Goal: Task Accomplishment & Management: Use online tool/utility

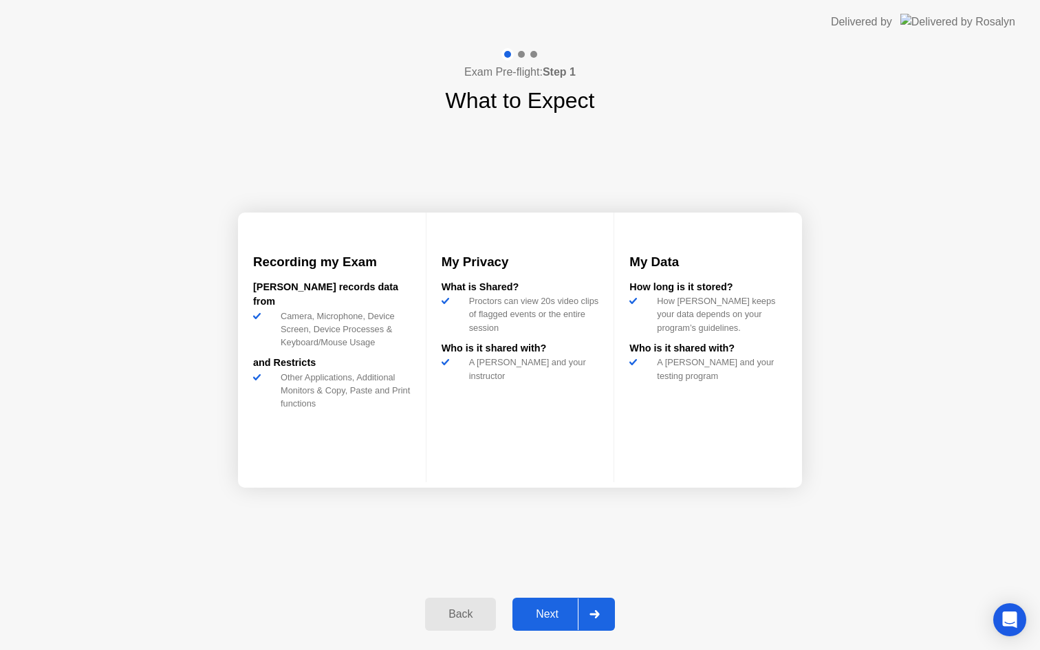
click at [539, 613] on div "Next" at bounding box center [547, 614] width 61 height 12
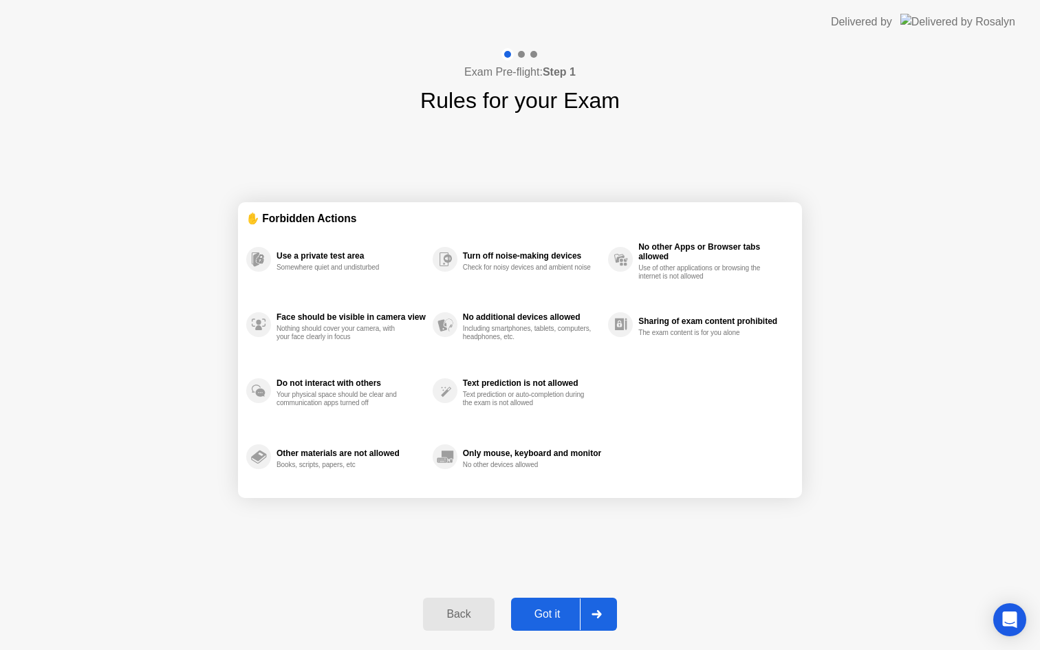
click at [539, 613] on div "Got it" at bounding box center [547, 614] width 65 height 12
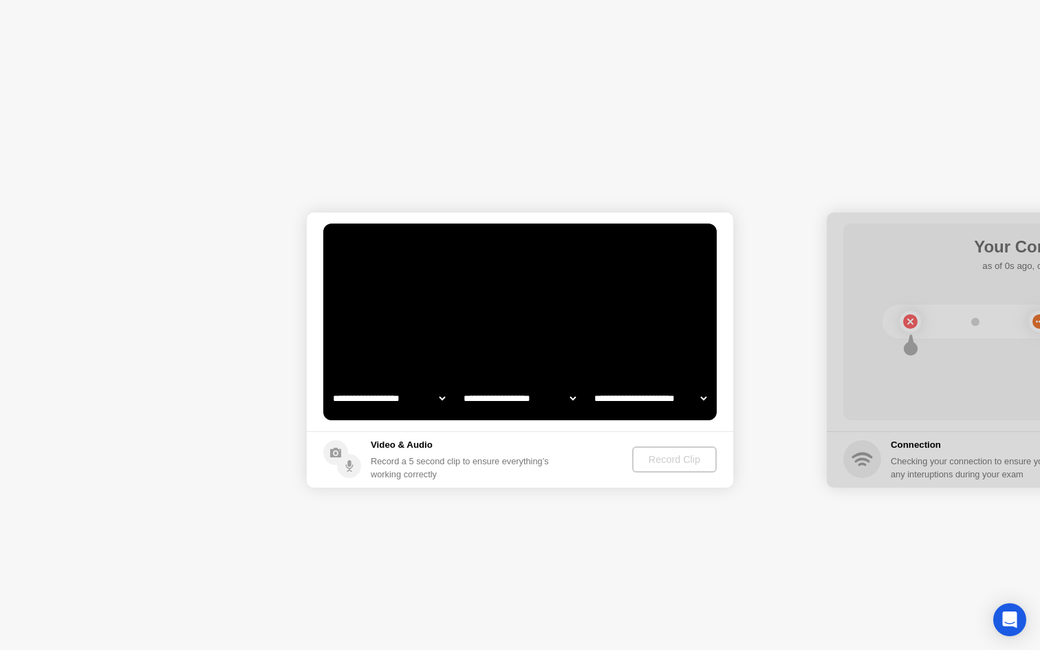
select select "**********"
select select "*******"
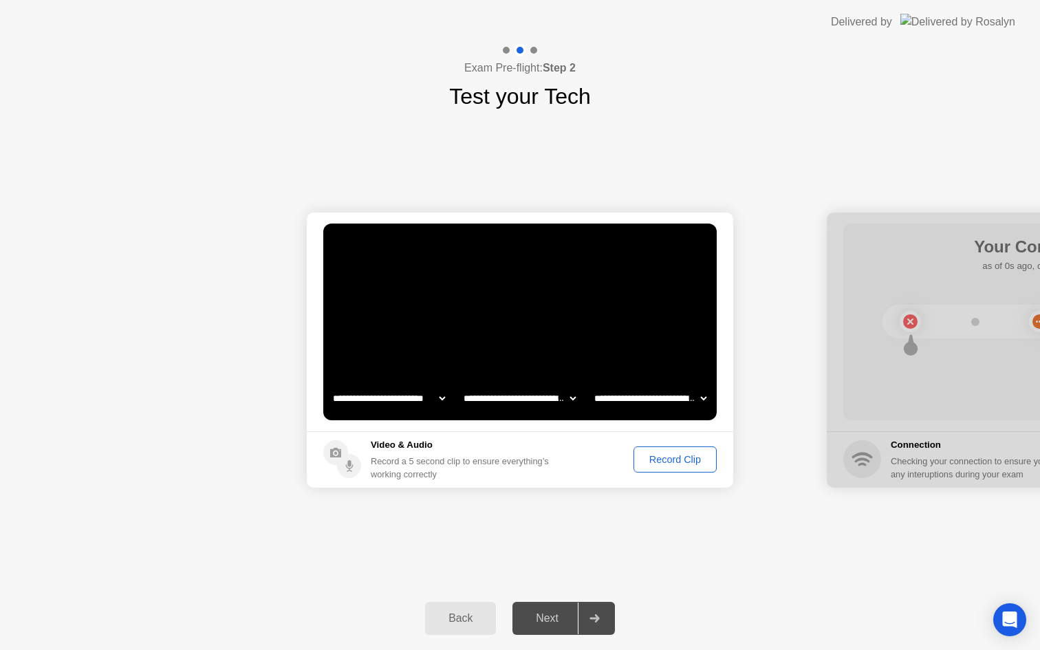
click at [651, 455] on div "Record Clip" at bounding box center [675, 459] width 74 height 11
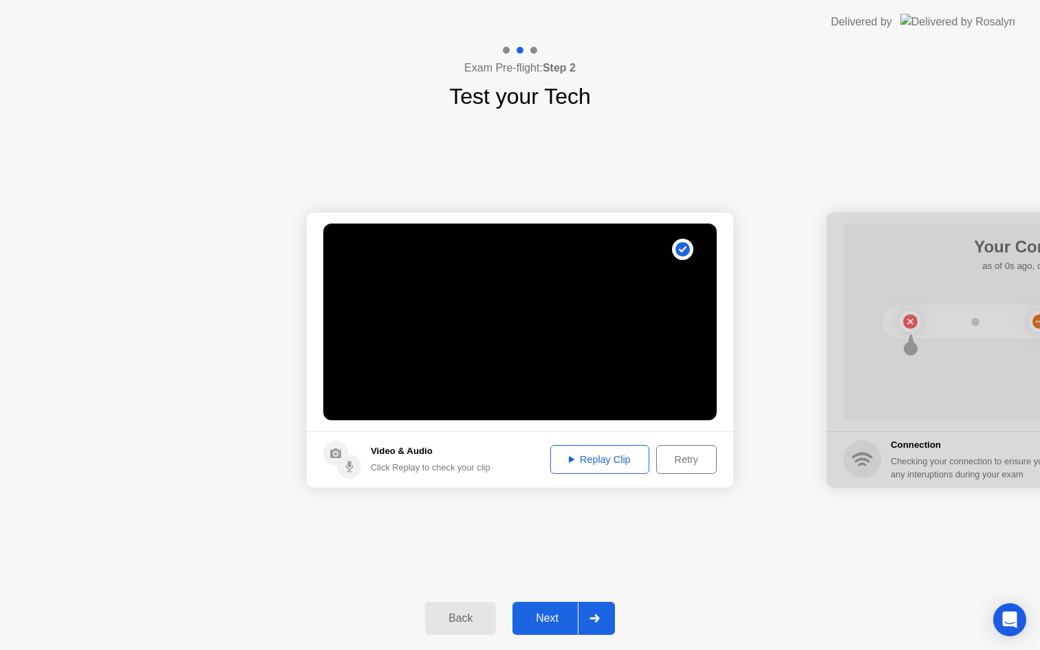
click at [543, 624] on div "Next" at bounding box center [547, 618] width 61 height 12
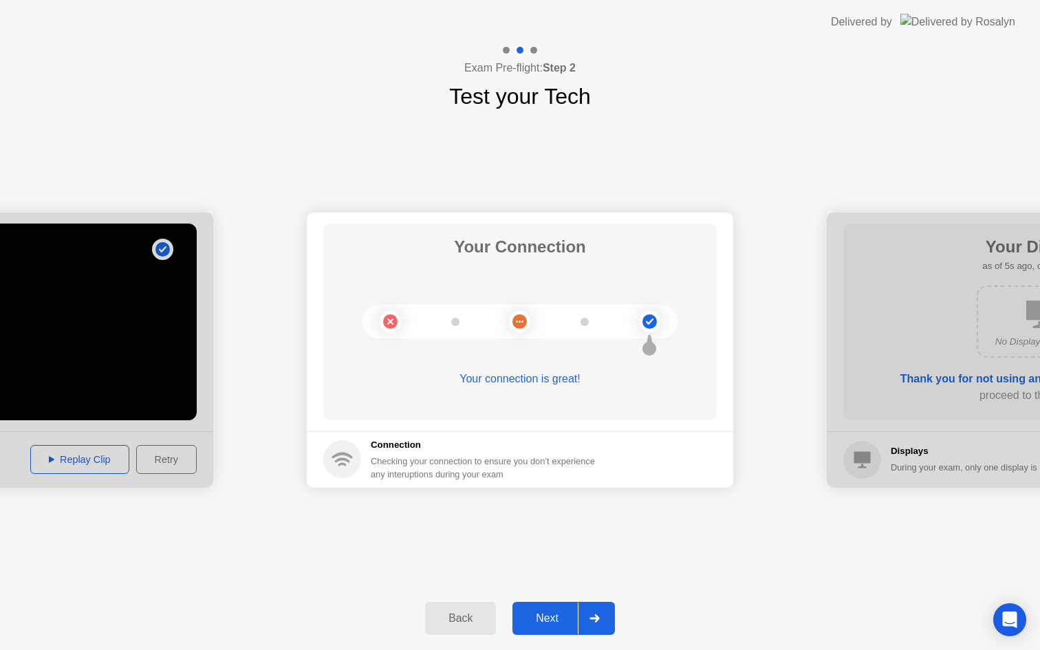
click at [553, 620] on div "Next" at bounding box center [547, 618] width 61 height 12
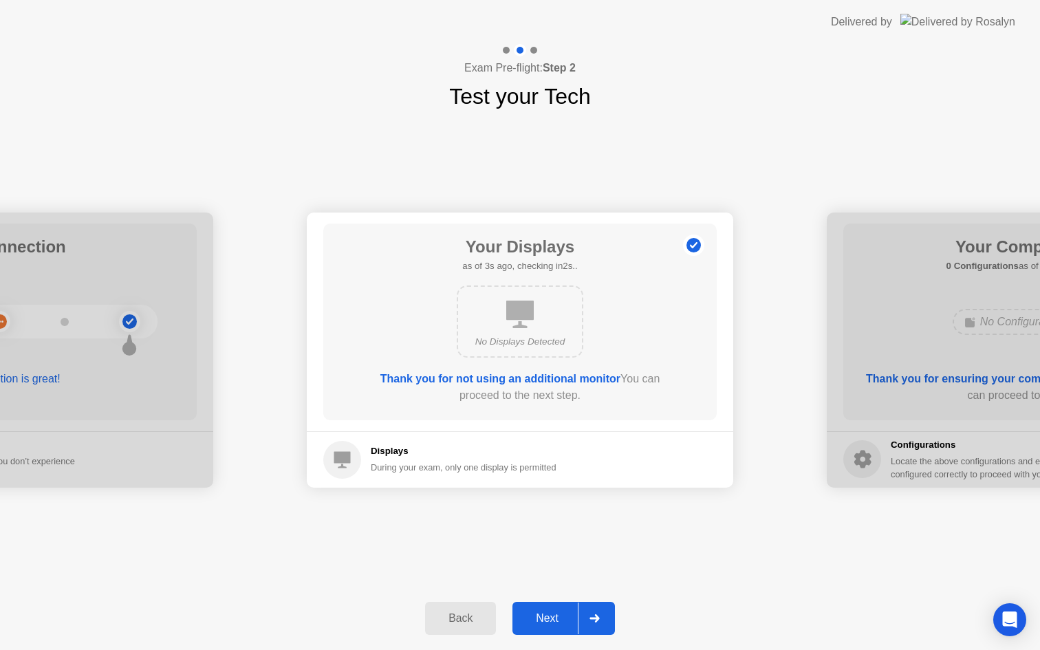
click at [553, 620] on div "Next" at bounding box center [547, 618] width 61 height 12
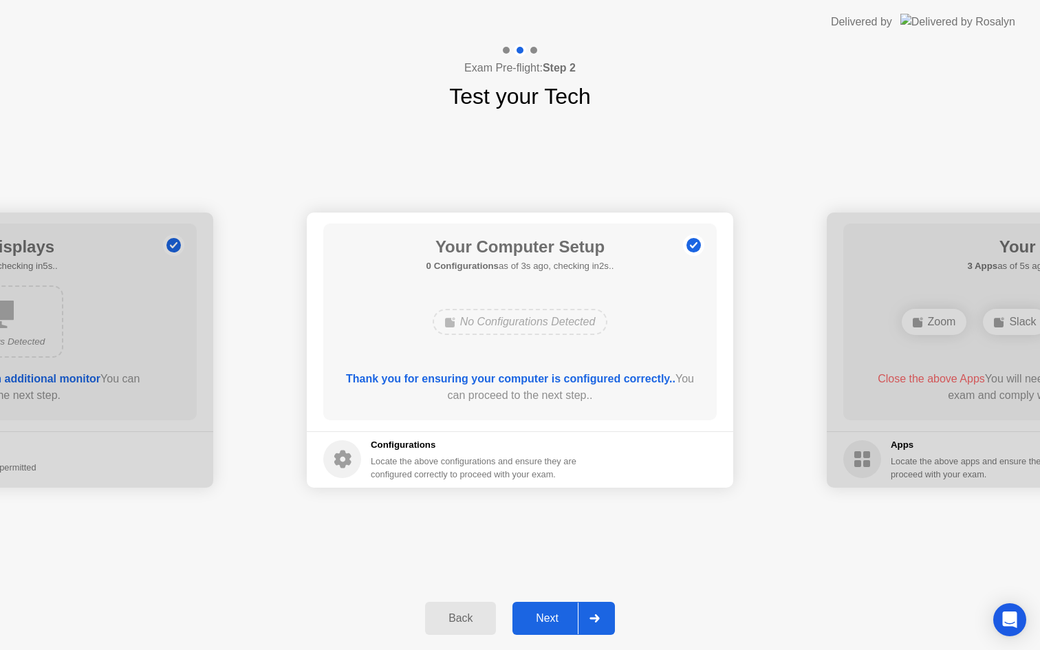
click at [553, 620] on div "Next" at bounding box center [547, 618] width 61 height 12
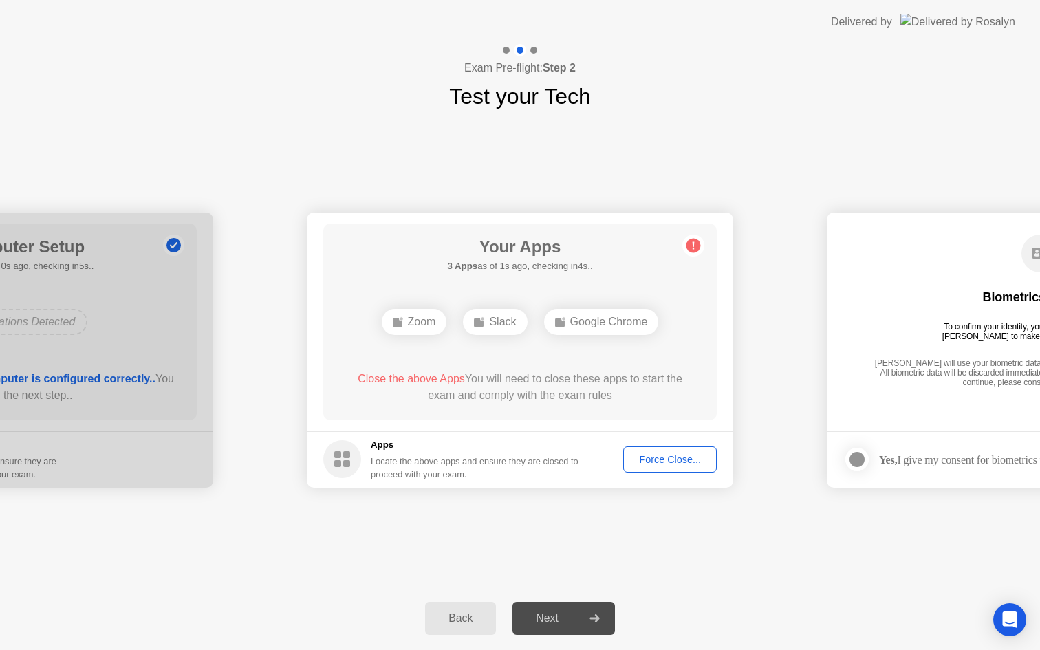
click at [659, 458] on div "Force Close..." at bounding box center [670, 459] width 84 height 11
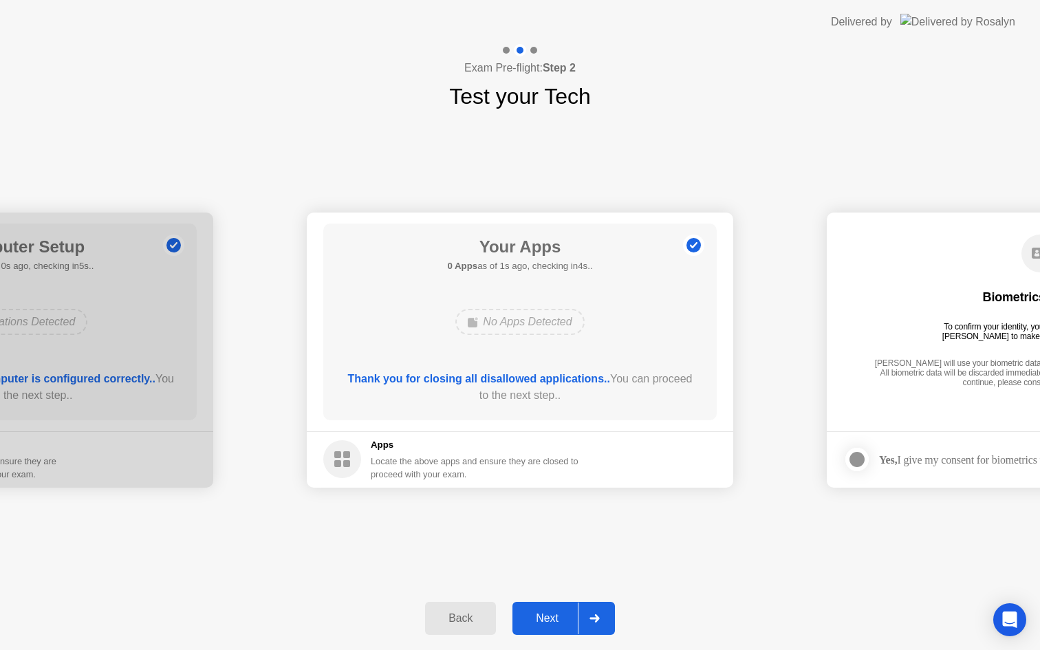
click at [550, 620] on div "Next" at bounding box center [547, 618] width 61 height 12
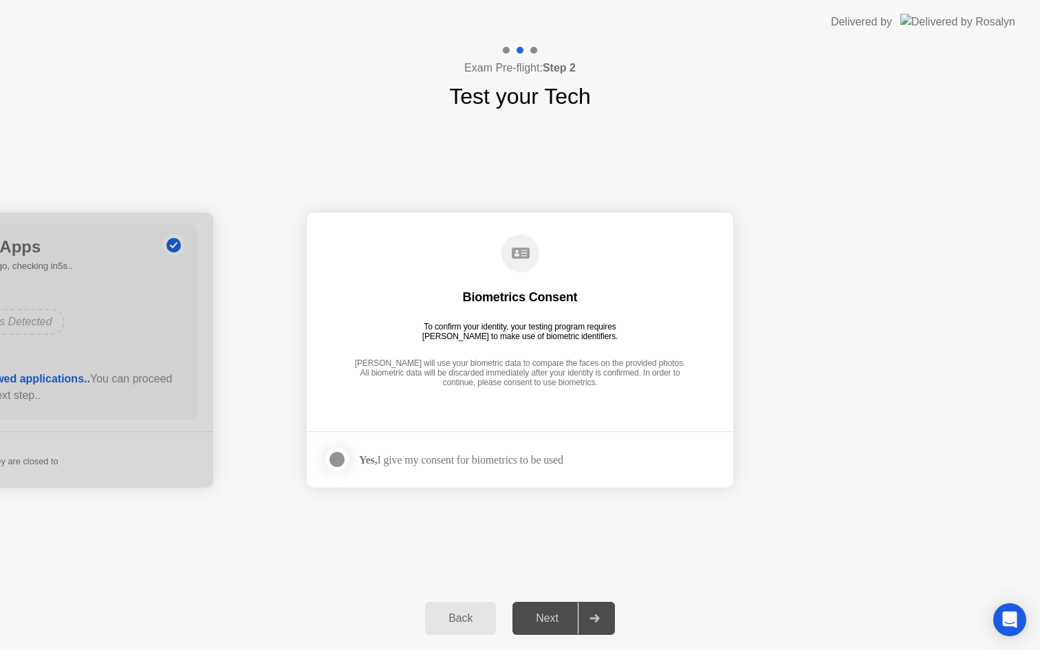
click at [352, 464] on label at bounding box center [341, 460] width 36 height 28
click at [537, 620] on div "Next" at bounding box center [547, 618] width 61 height 12
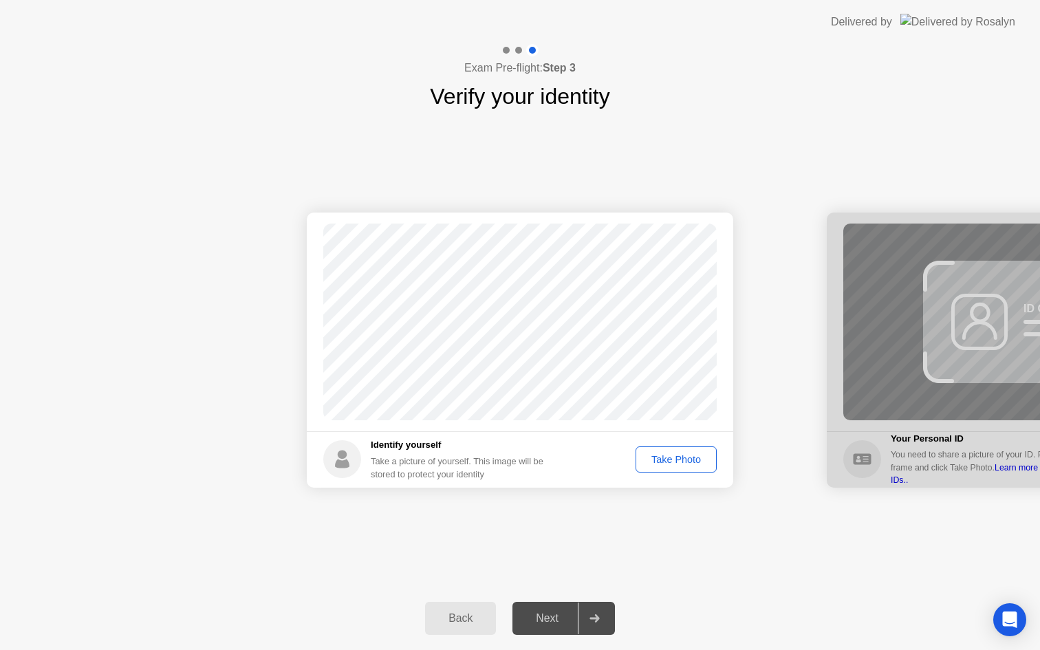
click at [682, 464] on div "Take Photo" at bounding box center [676, 459] width 72 height 11
click at [554, 624] on div "Next" at bounding box center [547, 618] width 61 height 12
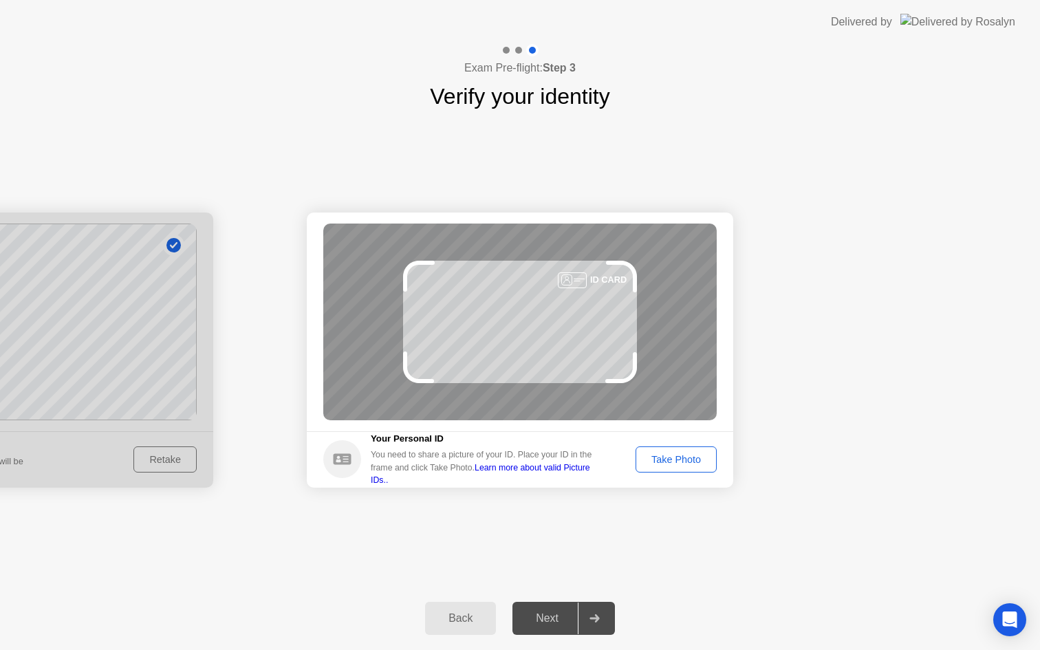
click at [685, 464] on div "Take Photo" at bounding box center [676, 459] width 72 height 11
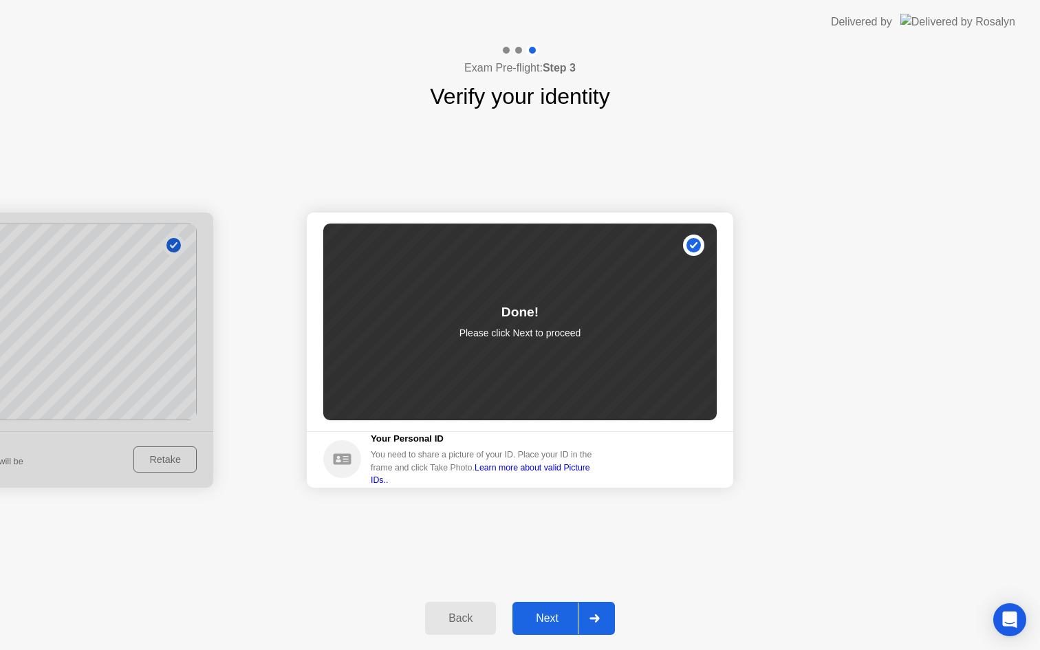
click at [540, 616] on div "Next" at bounding box center [547, 618] width 61 height 12
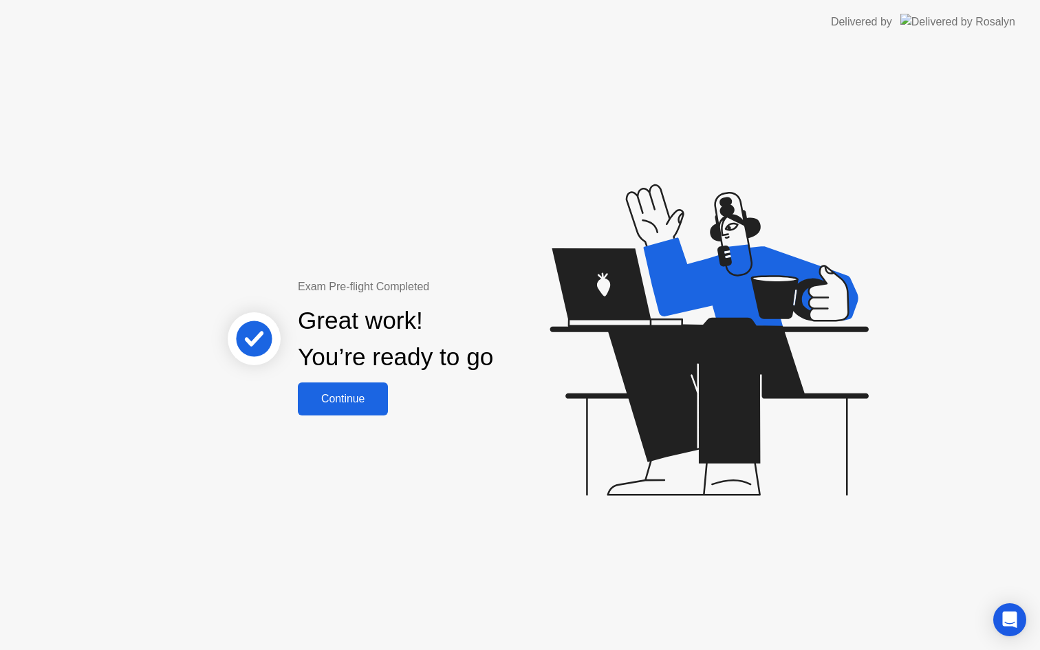
click at [359, 405] on div "Continue" at bounding box center [343, 399] width 82 height 12
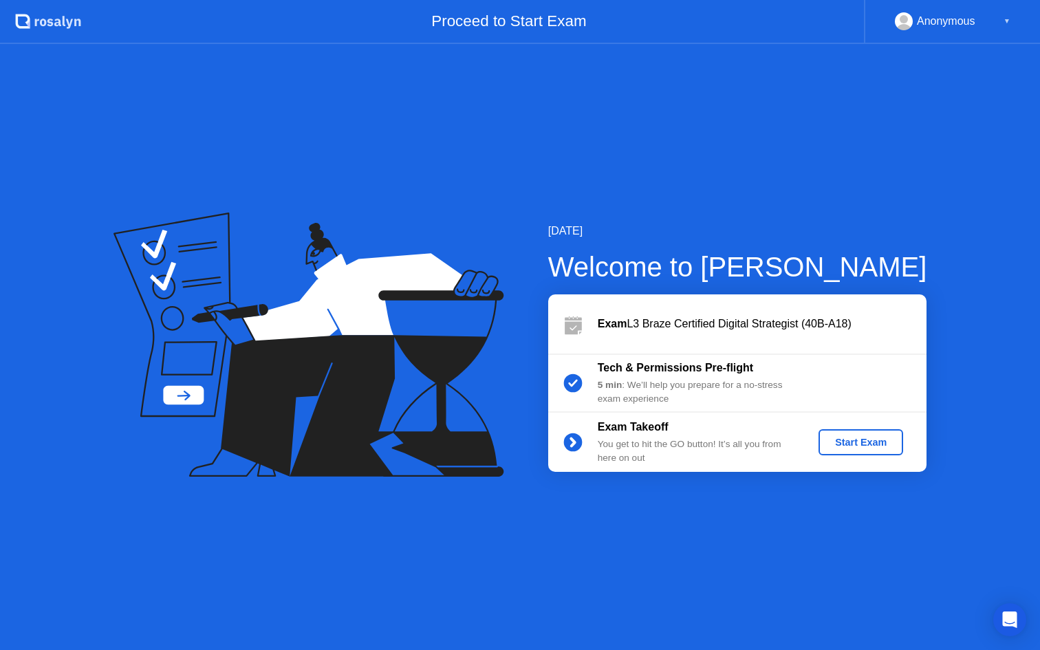
click at [854, 445] on div "Start Exam" at bounding box center [861, 442] width 74 height 11
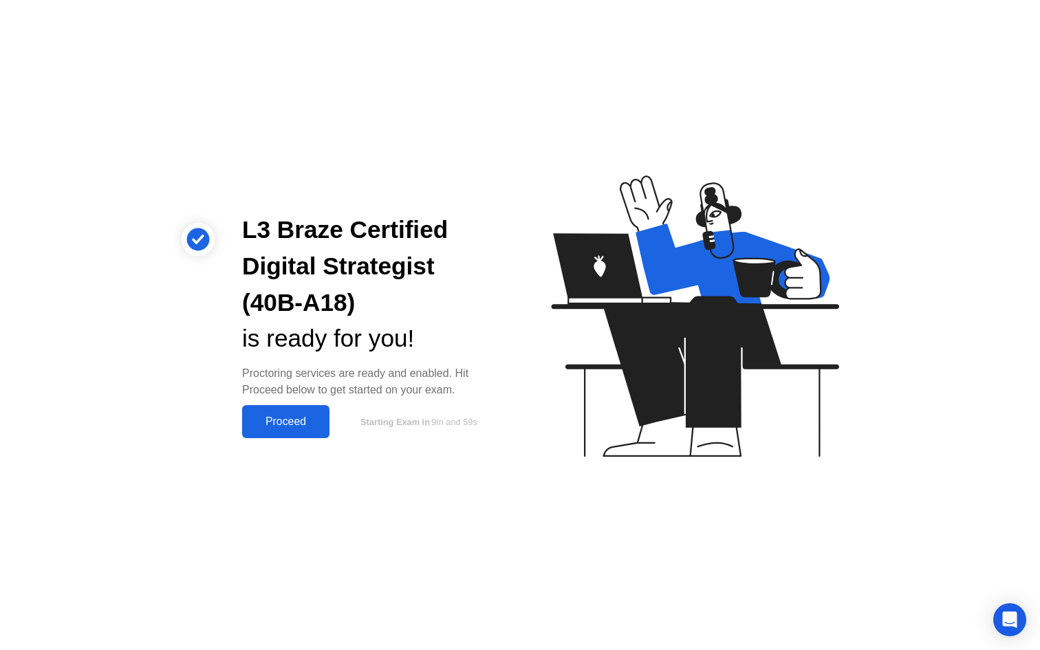
click at [268, 422] on div "Proceed" at bounding box center [285, 421] width 79 height 12
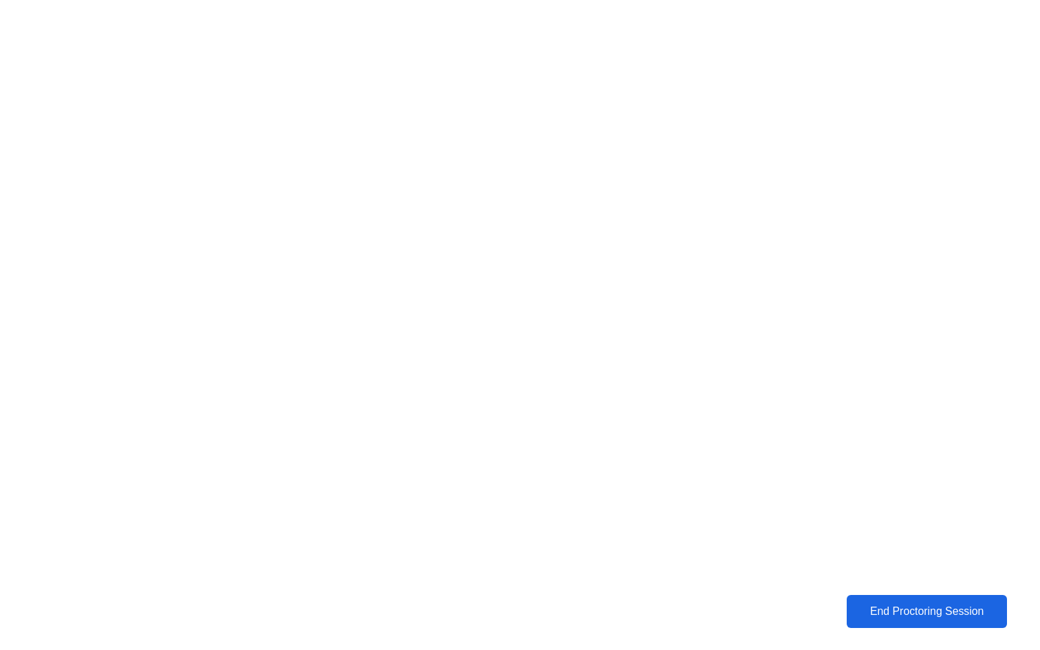
click at [860, 620] on button "End Proctoring Session" at bounding box center [927, 611] width 160 height 33
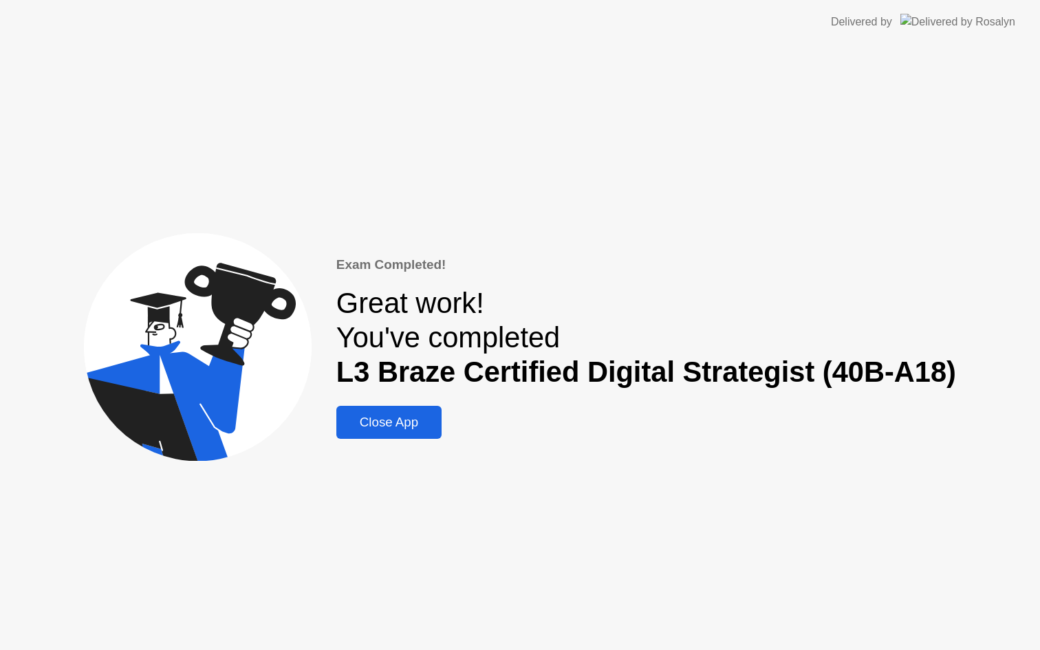
click at [384, 421] on div "Close App" at bounding box center [388, 422] width 97 height 15
